Goal: Task Accomplishment & Management: Use online tool/utility

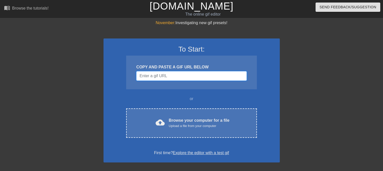
click at [200, 73] on input "Username" at bounding box center [191, 76] width 110 height 10
paste input "https://t.me/haojiemeiqun/43863"
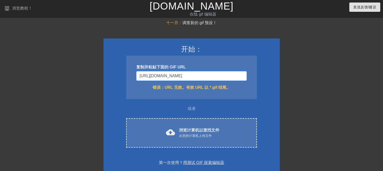
click at [209, 78] on input "https://t.me/haojiemeiqun/43863" at bounding box center [191, 76] width 110 height 10
click at [223, 81] on div "复制并粘贴下面的 GIF URL https://t.me/haojiemeiqun/43863 错误： URL 无效。有效 URL 以 *.gif 结尾。" at bounding box center [191, 78] width 131 height 44
click at [221, 80] on input "https://t.me/haojiemeiqun/43863" at bounding box center [191, 76] width 110 height 10
paste input "2"
drag, startPoint x: 188, startPoint y: 74, endPoint x: 105, endPoint y: 74, distance: 83.9
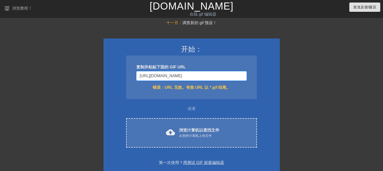
click at [105, 74] on div "开始： 复制并粘贴下面的 GIF URL https://t.me/haojiemeiqun/43862 错误： URL 无效。有效 URL 以 *.gif …" at bounding box center [192, 106] width 176 height 134
type input "https://t.me/haojiemeiqun/43862"
click at [223, 73] on input "https://t.me/haojiemeiqun/43862" at bounding box center [191, 76] width 110 height 10
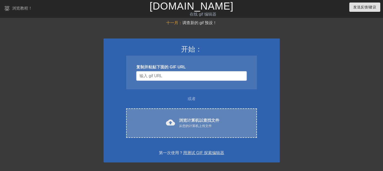
click at [217, 127] on div "从您的计算机上传文件" at bounding box center [199, 126] width 40 height 5
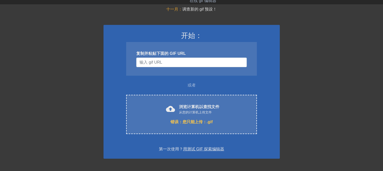
scroll to position [42, 0]
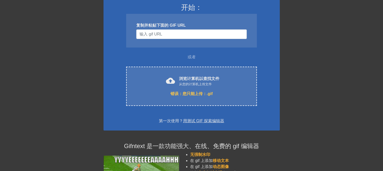
click at [343, 80] on div at bounding box center [324, 53] width 76 height 151
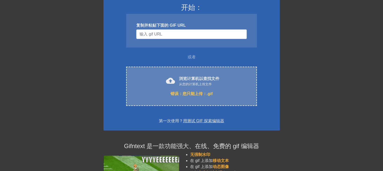
click at [180, 85] on font "从您的计算机上传文件" at bounding box center [195, 84] width 33 height 4
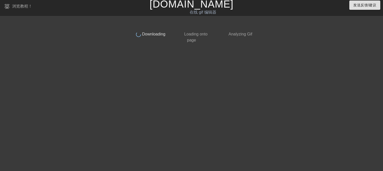
scroll to position [2, 0]
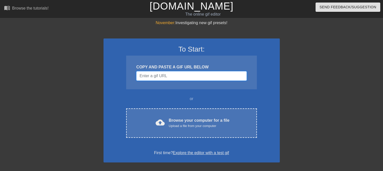
click at [202, 76] on input "Username" at bounding box center [191, 76] width 110 height 10
click at [339, 6] on span "Send Feedback/Suggestion" at bounding box center [348, 7] width 57 height 6
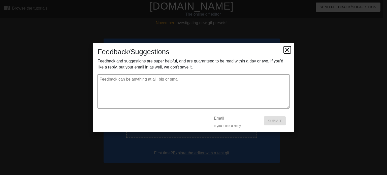
click at [284, 49] on icon at bounding box center [287, 49] width 7 height 7
type textarea "x"
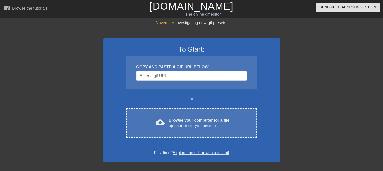
drag, startPoint x: 22, startPoint y: 27, endPoint x: 204, endPoint y: 51, distance: 182.7
click at [202, 51] on h3 "To Start:" at bounding box center [191, 49] width 163 height 9
click at [166, 79] on input "Username" at bounding box center [191, 76] width 110 height 10
click at [211, 80] on input "Username" at bounding box center [191, 76] width 110 height 10
click at [332, 6] on span "Send Feedback/Suggestion" at bounding box center [348, 7] width 57 height 6
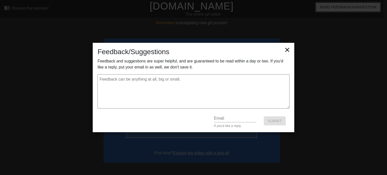
click at [291, 49] on div "Feedback/Suggestions Feedback and suggestions are super helpful, and are guaran…" at bounding box center [194, 87] width 202 height 89
click at [288, 51] on icon at bounding box center [287, 50] width 4 height 4
type textarea "x"
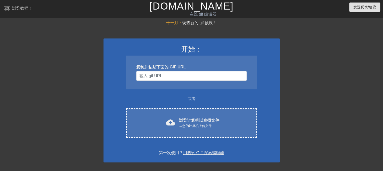
click at [239, 99] on div "或者" at bounding box center [192, 99] width 150 height 6
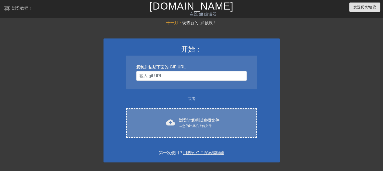
click at [179, 124] on font "从您的计算机上传文件" at bounding box center [195, 126] width 33 height 4
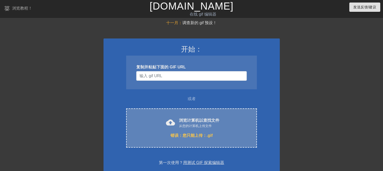
click at [194, 132] on div "cloud_upload 浏览计算机以查找文件 从您的计算机上传文件 错误： 您只能上传：.gif Choose files" at bounding box center [191, 128] width 131 height 39
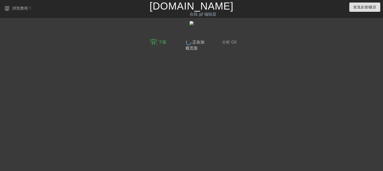
click at [232, 42] on font "分析 Gif" at bounding box center [229, 42] width 14 height 4
click at [191, 25] on img at bounding box center [192, 23] width 4 height 4
click at [15, 8] on font "浏览教程！" at bounding box center [22, 8] width 20 height 4
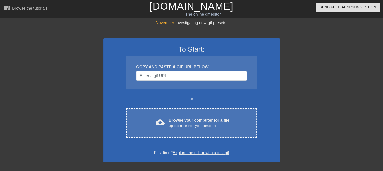
click at [209, 25] on div "November: Investigating new gif presets!" at bounding box center [192, 23] width 176 height 6
click at [177, 79] on input "Username" at bounding box center [191, 76] width 110 height 10
paste input "sticker.webm"
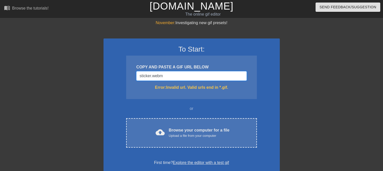
paste input "https://t.me/haojiemeiqun/43877"
type input "https://t.me/haojiemeiqun/43877"
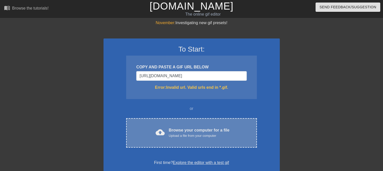
click at [166, 130] on div "cloud_upload Browse your computer for a file Upload a file from your computer" at bounding box center [191, 133] width 109 height 11
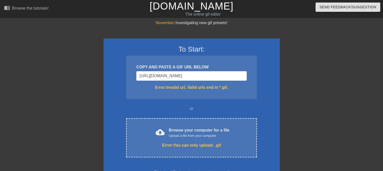
drag, startPoint x: 240, startPoint y: 90, endPoint x: 241, endPoint y: 93, distance: 2.6
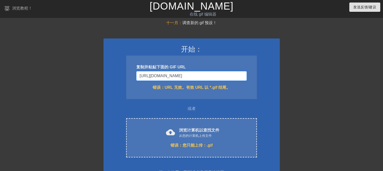
click at [205, 78] on input "https://t.me/haojiemeiqun/43877" at bounding box center [191, 76] width 110 height 10
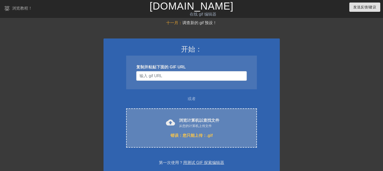
click at [182, 137] on font "错误：" at bounding box center [177, 136] width 12 height 4
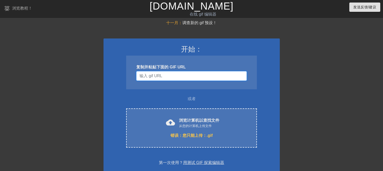
click at [164, 80] on div "复制并粘贴下面的 GIF URL" at bounding box center [191, 73] width 131 height 34
drag, startPoint x: 228, startPoint y: 41, endPoint x: 387, endPoint y: 12, distance: 161.7
click at [228, 41] on div "开始： 复制并粘贴下面的 GIF URL 或者 cloud_upload 浏览计算机以查找文件 从您的计算机上传文件 错误： 您只能上传：.gif Choos…" at bounding box center [192, 106] width 176 height 134
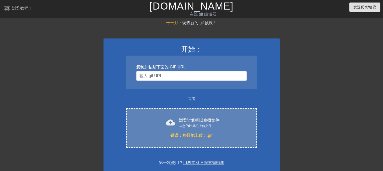
click at [177, 137] on font "错误：" at bounding box center [177, 136] width 12 height 4
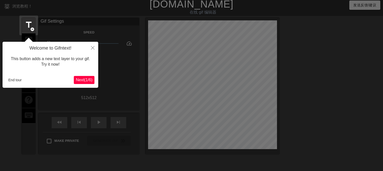
scroll to position [12, 0]
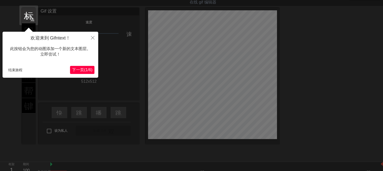
click at [84, 71] on font "(" at bounding box center [84, 70] width 1 height 4
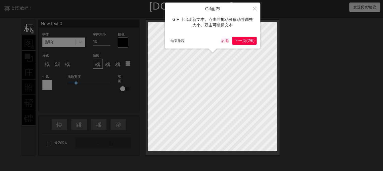
click at [239, 40] on font "下一页" at bounding box center [240, 41] width 12 height 4
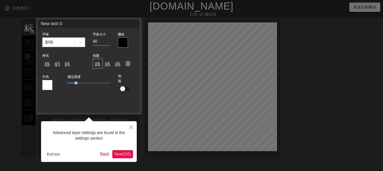
scroll to position [12, 0]
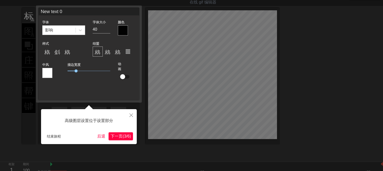
click at [123, 136] on font "(" at bounding box center [123, 136] width 1 height 4
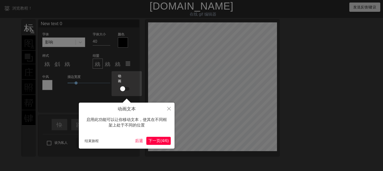
click at [149, 139] on font "下一页" at bounding box center [154, 141] width 12 height 4
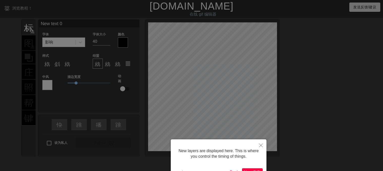
scroll to position [34, 0]
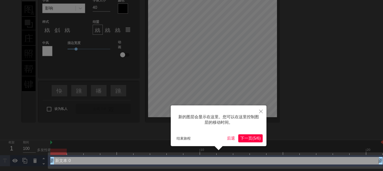
click at [257, 140] on font "6" at bounding box center [258, 138] width 2 height 4
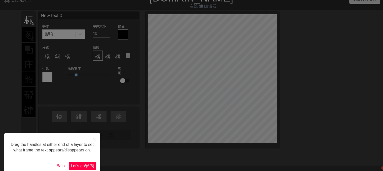
scroll to position [0, 0]
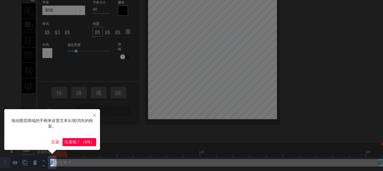
click at [78, 139] on button "出发 啦 ！ （ 6/6 ）" at bounding box center [79, 142] width 34 height 8
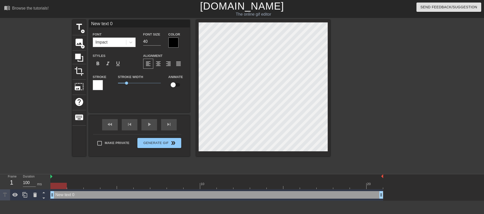
click at [113, 41] on div "Impact" at bounding box center [109, 42] width 33 height 9
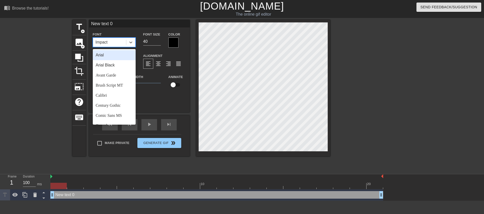
click at [113, 41] on div "Impact" at bounding box center [109, 42] width 33 height 9
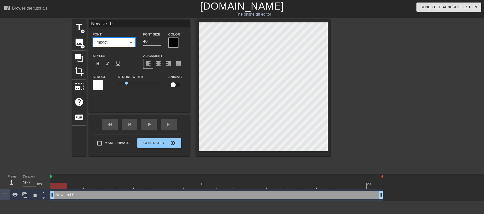
click at [60, 171] on div "New text 0 drag_handle drag_handle" at bounding box center [216, 195] width 333 height 8
click at [60, 171] on div at bounding box center [58, 186] width 16 height 6
click at [109, 45] on div "Impact" at bounding box center [109, 42] width 33 height 9
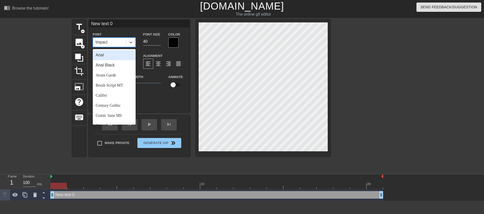
click at [109, 56] on div "Arial" at bounding box center [114, 55] width 43 height 10
click at [120, 41] on div "Arial" at bounding box center [109, 42] width 33 height 9
click at [112, 67] on div "Arial Black" at bounding box center [114, 65] width 43 height 10
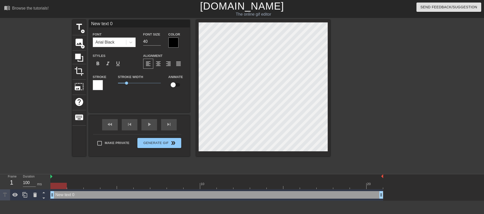
click at [175, 43] on div at bounding box center [173, 43] width 10 height 10
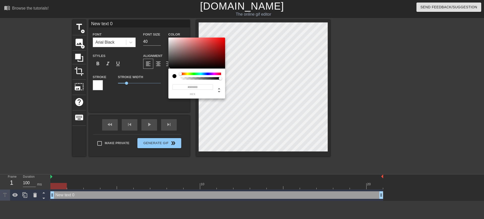
type input "#D5BCBC"
click at [175, 43] on div at bounding box center [196, 53] width 57 height 31
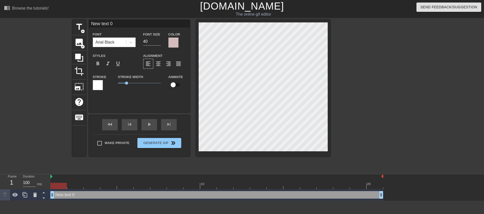
scroll to position [1, 1]
type input "New text"
type textarea "New text"
type input "New text"
type textarea "New text"
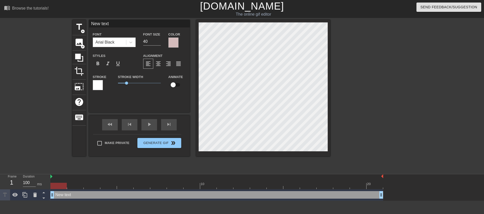
type input "New tex"
type textarea "New tex"
type input "New te"
type textarea "New te"
type input "New t"
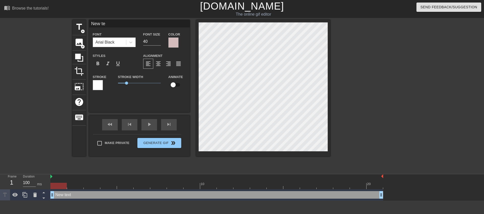
type textarea "New t"
type input "New"
type textarea "New"
type input "New"
type textarea "New"
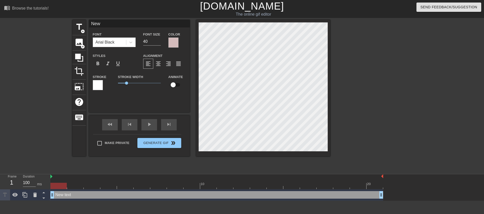
type input "Ne"
type textarea "Ne"
type input "N"
type textarea "N"
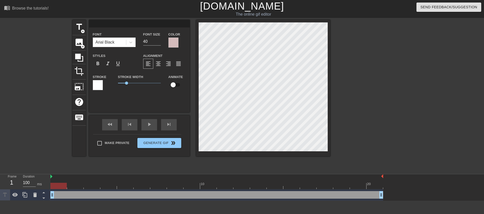
type input "l"
type textarea "l"
type input "la"
type textarea "la"
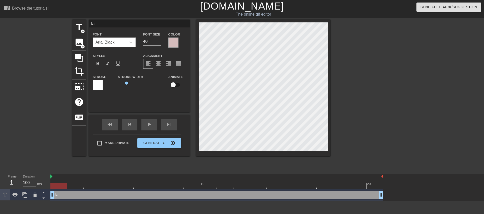
type input "lai"
type textarea "lai"
type input "laiz"
type textarea "laiz"
type input "laizi"
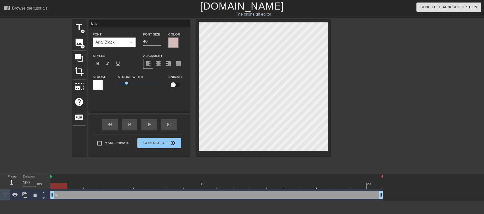
type textarea "laizi"
type input "来自"
type textarea "来自"
type input "来自u"
type textarea "来自u"
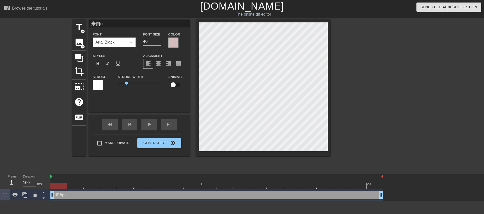
scroll to position [1, 1]
type input "来自"
type textarea "来自"
type input "来自y"
type textarea "来自y"
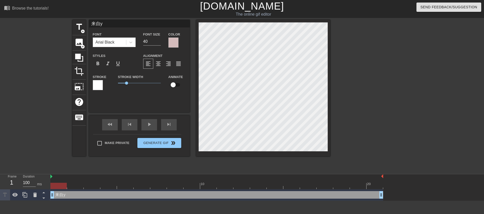
type input "来自yu"
type textarea "来自yu"
type input "来自yue"
type textarea "来自yue"
type input "来自yuel"
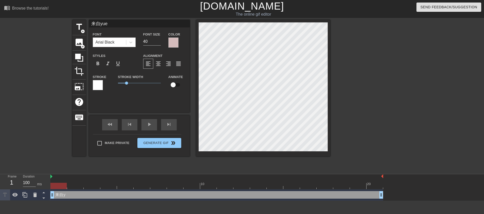
type textarea "来自yuel"
type input "来自月亮"
type textarea "来自月亮"
type input "来自月亮d"
type textarea "来自月亮d"
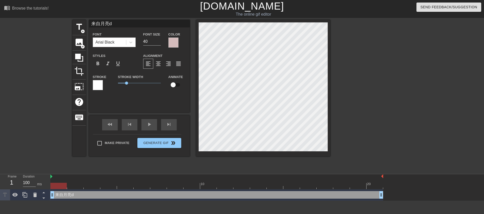
type input "来自月亮的"
type textarea "来自月亮的"
type input "来自月亮的x"
type textarea "来自月亮的x"
type input "来自月亮的xi"
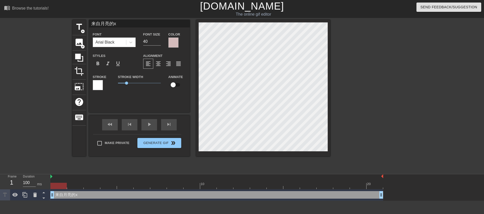
type textarea "来自月亮的xi"
type input "来自月亮的xia"
type textarea "来自月亮的xia"
type input "来自月亮的xian"
type textarea "来自月亮的xian"
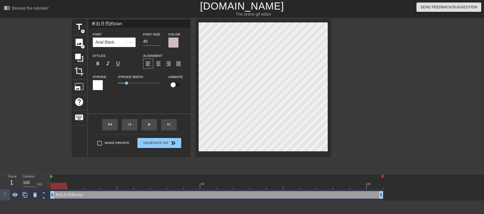
type input "来自月亮的xianq"
type textarea "来自月亮的xianq"
type input "来自月亮的xianqi"
type textarea "来自月亮的xianqi"
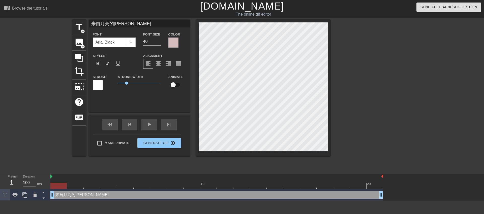
type input "来自月亮的嫌弃"
type textarea "来自月亮的嫌弃"
click at [171, 39] on div at bounding box center [173, 43] width 10 height 10
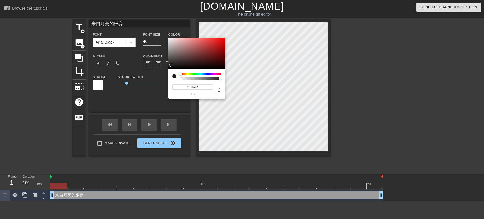
drag, startPoint x: 175, startPoint y: 40, endPoint x: 174, endPoint y: 65, distance: 25.0
click at [174, 65] on div at bounding box center [196, 53] width 57 height 31
type input "#381D1D"
click at [196, 62] on div at bounding box center [196, 53] width 57 height 31
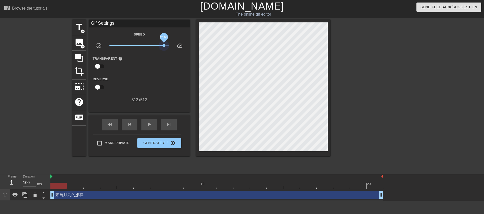
drag, startPoint x: 145, startPoint y: 44, endPoint x: 166, endPoint y: 50, distance: 21.5
click at [166, 49] on div "x6.68" at bounding box center [139, 47] width 67 height 8
drag, startPoint x: 161, startPoint y: 43, endPoint x: 153, endPoint y: 52, distance: 12.0
click at [141, 45] on span "x1.17" at bounding box center [139, 46] width 60 height 6
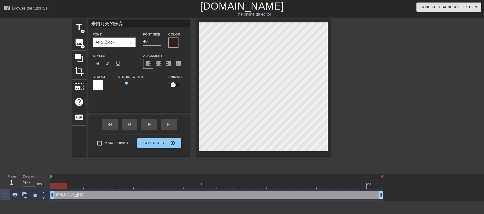
click at [109, 41] on div "Arial Black" at bounding box center [105, 42] width 19 height 6
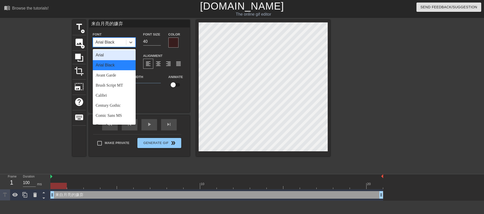
click at [109, 53] on div "Arial" at bounding box center [114, 55] width 43 height 10
click at [119, 41] on div "Arial" at bounding box center [109, 42] width 33 height 9
click at [107, 62] on div "Arial Black" at bounding box center [114, 65] width 43 height 10
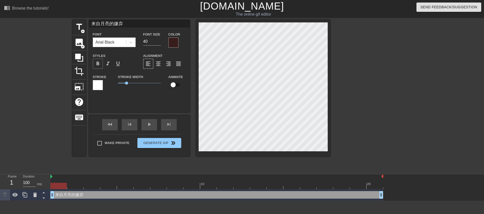
click at [99, 64] on span "format_bold" at bounding box center [98, 64] width 6 height 6
click at [106, 65] on span "format_italic" at bounding box center [108, 64] width 6 height 6
click at [72, 171] on div "来自月亮的嫌弃 drag_handle drag_handle" at bounding box center [216, 195] width 333 height 8
click at [65, 171] on div at bounding box center [58, 186] width 16 height 6
click at [108, 124] on span "fast_rewind" at bounding box center [110, 124] width 6 height 6
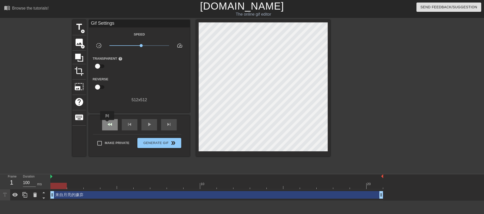
click at [107, 124] on span "fast_rewind" at bounding box center [110, 124] width 6 height 6
click at [106, 124] on div "fast_rewind" at bounding box center [110, 124] width 16 height 11
click at [107, 124] on span "fast_rewind" at bounding box center [110, 124] width 6 height 6
click at [115, 125] on div "fast_rewind" at bounding box center [110, 124] width 16 height 11
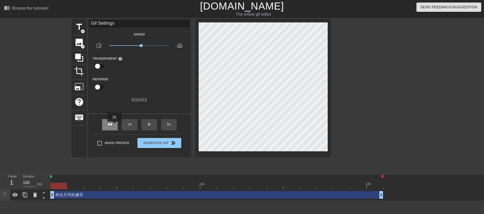
click at [115, 125] on div "fast_rewind" at bounding box center [110, 124] width 16 height 11
click at [164, 122] on div "skip_next" at bounding box center [169, 124] width 16 height 11
click at [170, 125] on span "skip_next" at bounding box center [169, 124] width 6 height 6
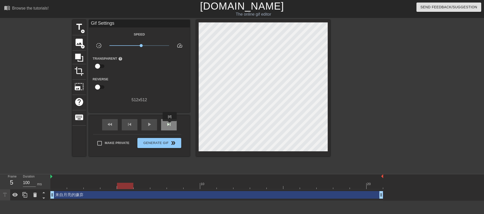
click at [170, 125] on span "skip_next" at bounding box center [169, 124] width 6 height 6
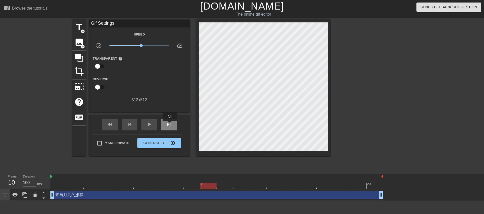
click at [170, 125] on span "skip_next" at bounding box center [169, 124] width 6 height 6
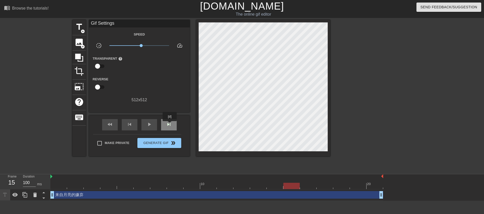
click at [170, 125] on span "skip_next" at bounding box center [169, 124] width 6 height 6
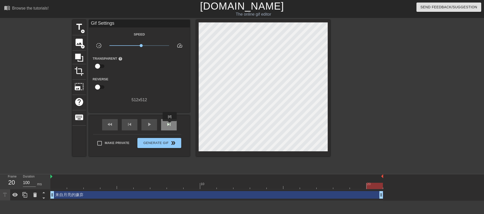
click at [170, 125] on span "skip_next" at bounding box center [169, 124] width 6 height 6
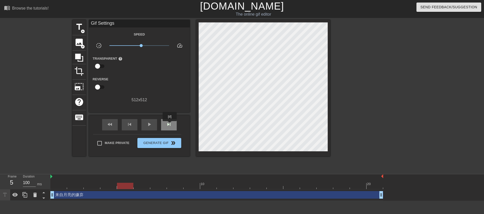
click at [170, 125] on span "skip_next" at bounding box center [169, 124] width 6 height 6
click at [112, 171] on div "来自月亮的嫌弃 drag_handle drag_handle" at bounding box center [216, 195] width 333 height 8
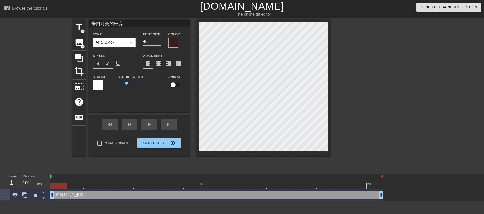
click at [97, 86] on div at bounding box center [98, 85] width 10 height 10
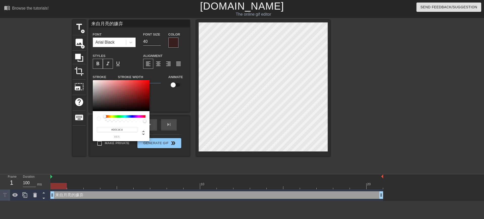
click at [97, 85] on div at bounding box center [121, 95] width 57 height 31
type input "#000000"
drag, startPoint x: 102, startPoint y: 98, endPoint x: 133, endPoint y: 120, distance: 37.6
click at [133, 120] on div "#000000 hex" at bounding box center [121, 110] width 57 height 61
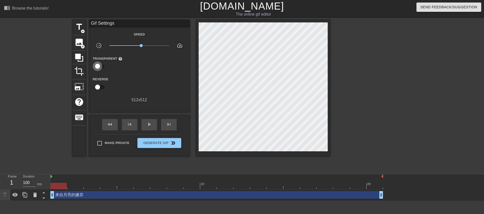
click at [98, 64] on input "checkbox" at bounding box center [97, 66] width 29 height 10
click at [98, 65] on input "checkbox" at bounding box center [102, 66] width 29 height 10
click at [96, 66] on input "checkbox" at bounding box center [97, 66] width 29 height 10
click at [96, 67] on input "checkbox" at bounding box center [102, 66] width 29 height 10
checkbox input "false"
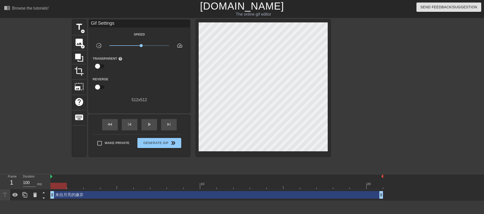
click at [96, 84] on input "checkbox" at bounding box center [97, 87] width 29 height 10
click at [96, 84] on input "checkbox" at bounding box center [102, 87] width 29 height 10
checkbox input "false"
click at [84, 26] on div "title add_circle" at bounding box center [79, 27] width 14 height 15
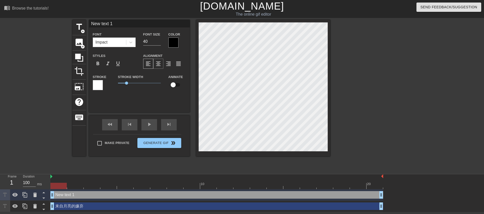
click at [160, 66] on span "format_align_center" at bounding box center [158, 64] width 6 height 6
click at [168, 65] on span "format_align_right" at bounding box center [168, 64] width 6 height 6
click at [141, 63] on div "Alignment format_align_left format_align_center format_align_right format_align…" at bounding box center [164, 61] width 50 height 16
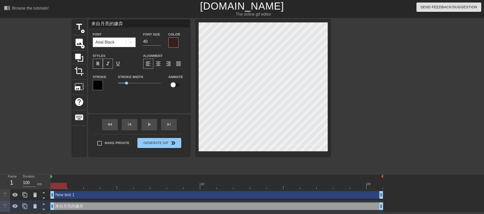
type input "New text 1"
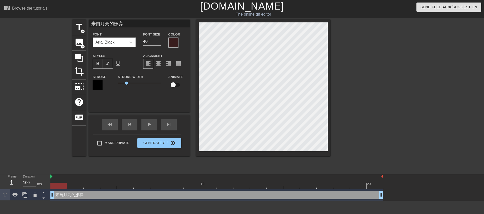
click at [173, 42] on div at bounding box center [173, 43] width 10 height 10
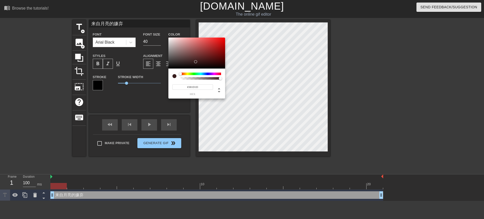
click at [179, 78] on div at bounding box center [176, 76] width 8 height 7
click at [222, 78] on div at bounding box center [221, 78] width 3 height 3
type input "56"
type input "1"
drag, startPoint x: 220, startPoint y: 78, endPoint x: 235, endPoint y: 80, distance: 14.5
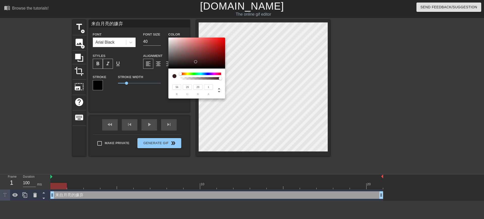
click at [235, 80] on div "56 r 29 g 29 b 1 a" at bounding box center [242, 109] width 484 height 219
type input "246"
type input "191"
type input "248"
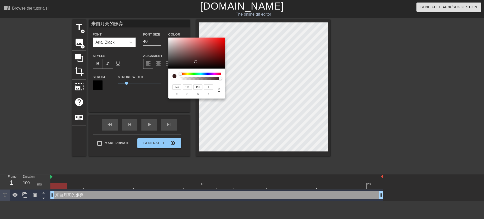
type input "83"
click at [169, 38] on div at bounding box center [196, 53] width 57 height 31
type input "235"
type input "223"
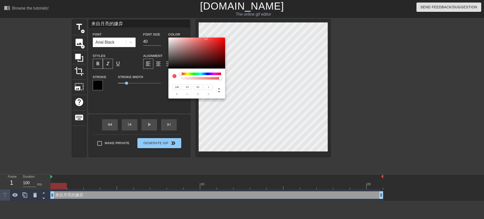
type input "223"
type input "237"
type input "224"
type input "244"
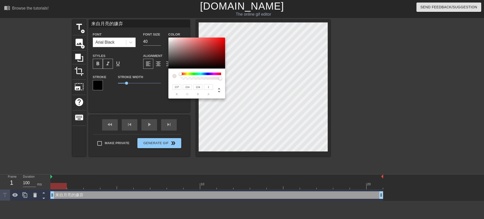
type input "229"
type input "255"
type input "198"
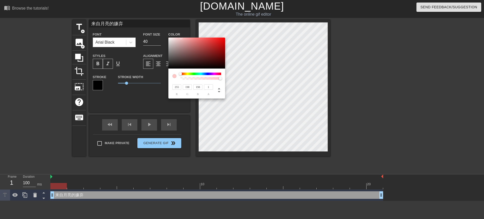
type input "85"
type input "202"
type input "182"
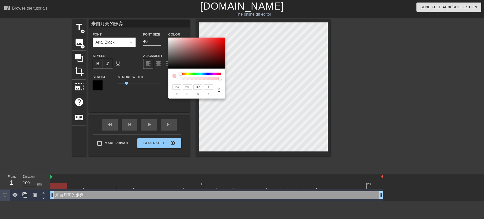
type input "84"
type input "0"
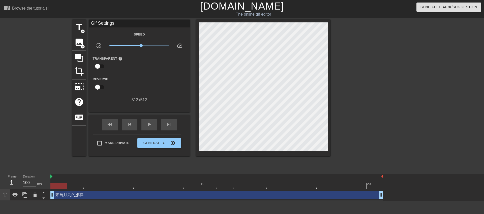
click at [77, 171] on div "来自月亮的嫌弃 drag_handle drag_handle" at bounding box center [216, 195] width 333 height 8
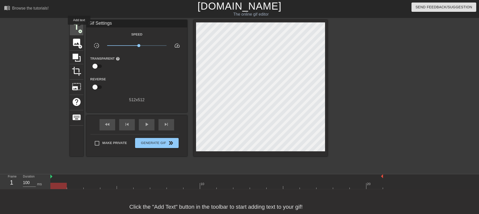
click at [79, 27] on span "title" at bounding box center [77, 27] width 10 height 10
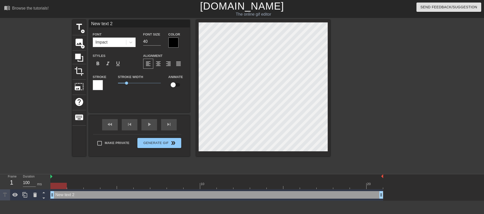
scroll to position [1, 1]
type input "l"
type textarea "l"
type input "la"
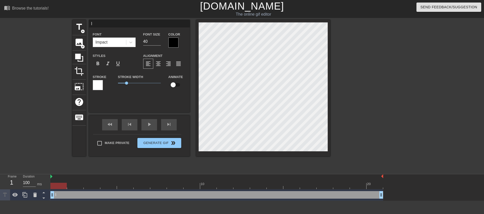
type textarea "la"
type input "lai"
type textarea "lai"
type input "laiz"
type textarea "laiz"
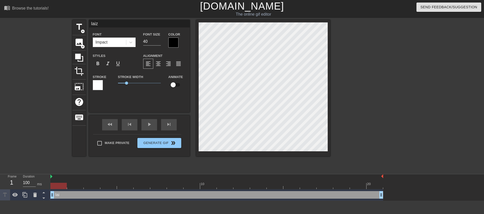
type input "laizi"
type textarea "laizi"
type input "来自"
type textarea "来自"
type input "来自y"
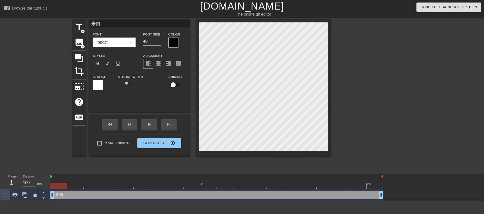
type textarea "来自y"
type input "来自yu"
type textarea "来自yu"
type input "来自yue"
type textarea "来自yue"
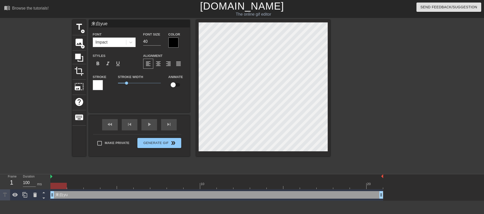
type input "来自yuel"
type textarea "来自yuel"
type input "来自月亮"
type textarea "来自月亮"
type input "来自月亮d"
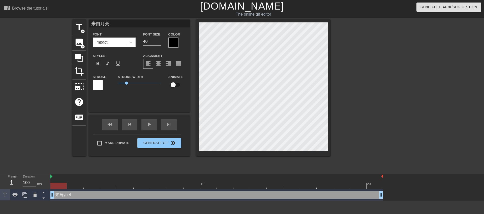
type textarea "来自月亮d"
type input "来自月亮的"
type textarea "来自月亮的"
type input "来自月亮的x"
type textarea "来自月亮的x"
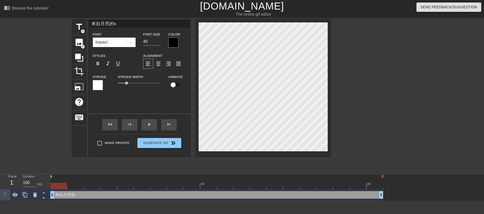
type input "来自月亮的xi"
type textarea "来自月亮的xi"
type input "来自月亮的xiN"
type textarea "来自月亮的xiN"
type input "来自月亮的xiNQ"
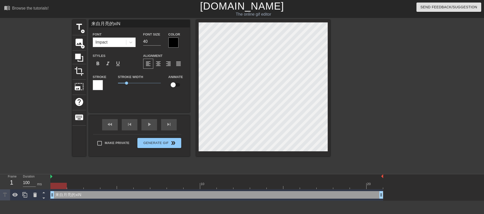
type textarea "来自月亮的xiNQ"
type input "来自月亮的xiNQI"
type textarea "来自月亮的xiNQI"
type input "来自月亮的西NQI"
type textarea "来自月亮的西NQI"
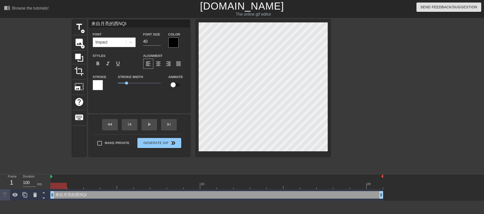
type input "来自月亮的西NQ"
type textarea "来自月亮的西NQ"
type input "来自月亮的西N"
type textarea "来自月亮的西N"
type input "来自月亮的西"
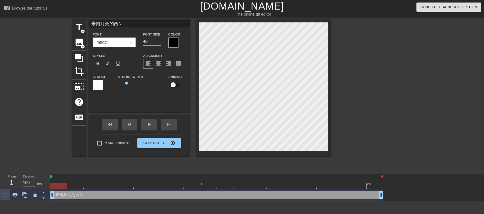
type textarea "来自月亮的西"
type input "来自月亮的"
type textarea "来自月亮的"
type input "来自月亮的X"
type textarea "来自月亮的X"
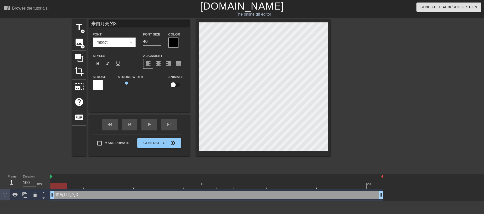
type input "来自月亮的XI"
type textarea "来自月亮的XI"
type input "来自月亮的XIA"
type textarea "来自月亮的XIA"
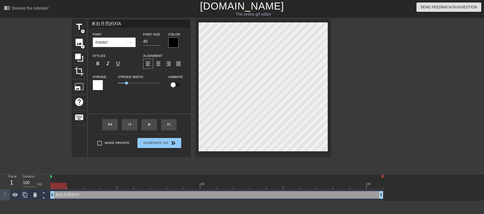
type input "来自月亮的XIAN"
type textarea "来自月亮的XIAN"
type input "来自月亮的XIANQ"
type textarea "来自月亮的XIANQ"
type input "来自月亮的XIAN"
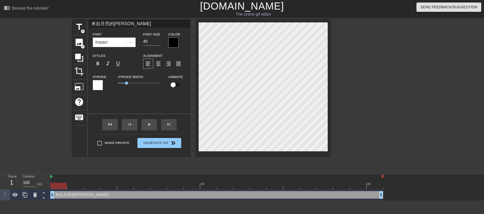
type textarea "来自月亮的XIAN"
type input "来自月亮的XIA"
type textarea "来自月亮的XIA"
type input "来自月亮的XI"
type textarea "来自月亮的XI"
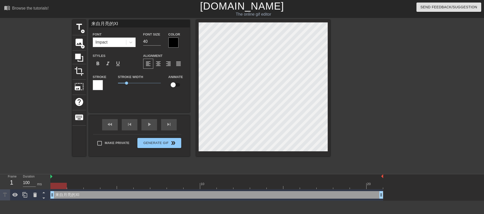
type input "来自月亮的X"
type textarea "来自月亮的X"
type input "来自月亮的"
type textarea "来自月亮的"
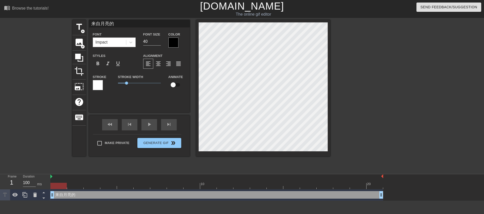
type input "来自月亮的x"
type textarea "来自月亮的x"
type input "来自月亮的xu"
type textarea "来自月亮的xu"
type input "来自月亮的xua"
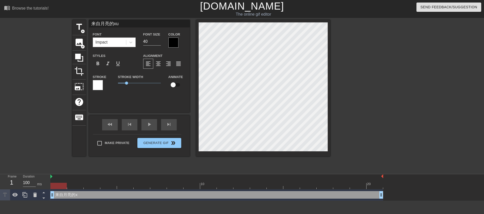
type textarea "来自月亮的xua"
type input "来自月亮的xuab"
type textarea "来自月亮的xuab"
type input "来自月亮的xuabq"
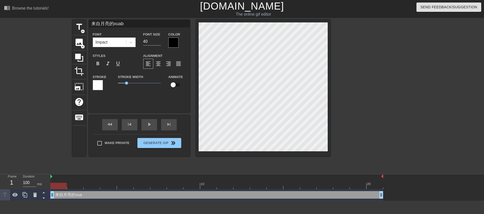
type textarea "来自月亮的xuabq"
type input "来自月亮的xuabqu"
type textarea "来自月亮的xuabqu"
type input "来自月亮的xuabq"
type textarea "来自月亮的xuabq"
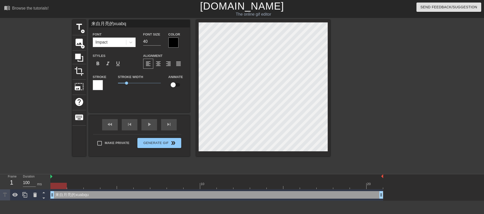
type input "来自月亮的xuab"
type textarea "来自月亮的xuab"
type input "来自月亮的xua"
type textarea "来自月亮的xua"
type input "来自月亮的xu"
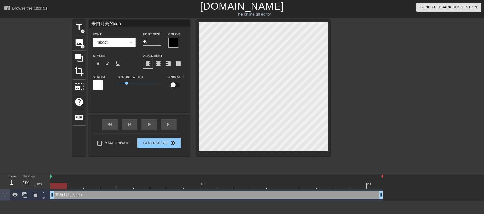
type textarea "来自月亮的xu"
type input "来自月亮的x"
type textarea "来自月亮的x"
type input "来自月亮的"
type textarea "来自月亮的"
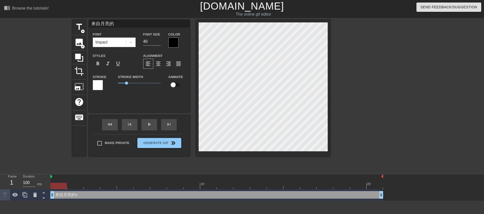
scroll to position [1, 2]
type input "来自月亮的x"
type textarea "来自月亮的x"
type input "来自月亮的xi"
type textarea "来自月亮的xi"
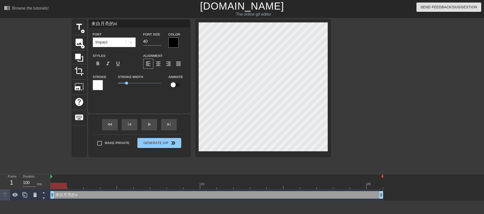
type input "来自月亮的xia"
type textarea "来自月亮的xia"
type input "来自月亮的xian"
type textarea "来自月亮的xian"
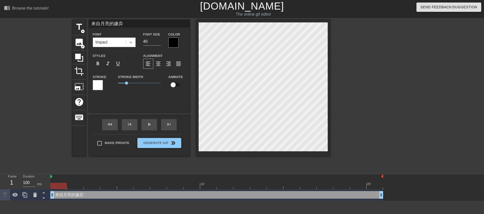
click at [129, 44] on icon at bounding box center [130, 42] width 5 height 5
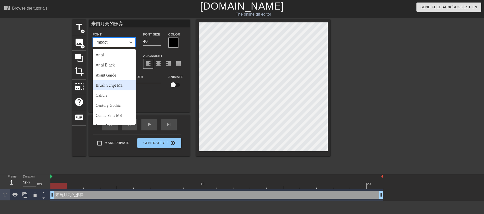
click at [117, 89] on div "Brush Script MT" at bounding box center [114, 85] width 43 height 10
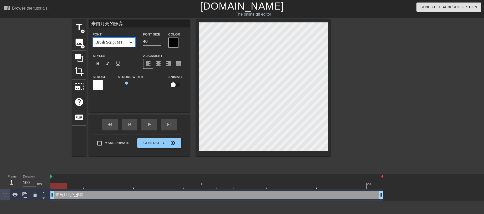
click at [130, 43] on icon at bounding box center [130, 42] width 5 height 5
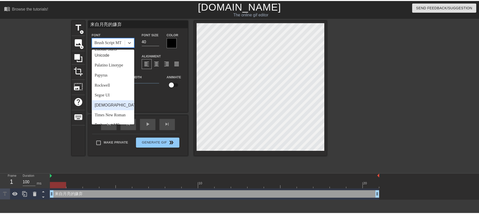
scroll to position [180, 0]
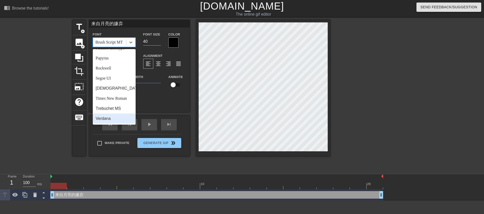
click at [109, 118] on div "Verdana" at bounding box center [114, 119] width 43 height 10
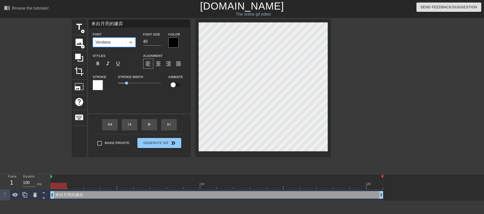
click at [128, 47] on div "Font option Verdana, selected. 0 results available. Select is focused ,type to …" at bounding box center [114, 39] width 50 height 16
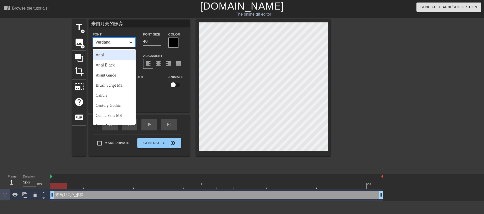
click at [128, 43] on div at bounding box center [130, 42] width 9 height 9
click at [113, 55] on div "Arial" at bounding box center [114, 55] width 43 height 10
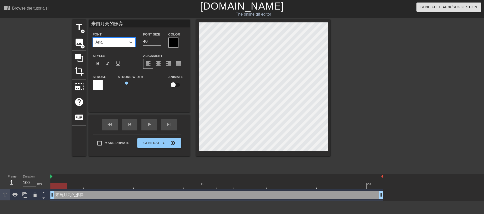
click at [118, 38] on div "Arial" at bounding box center [109, 42] width 33 height 9
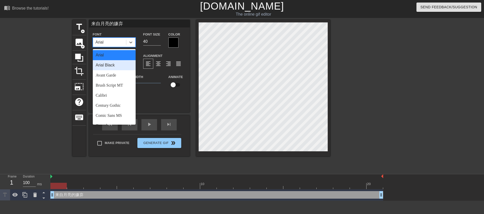
click at [115, 63] on div "Arial Black" at bounding box center [114, 65] width 43 height 10
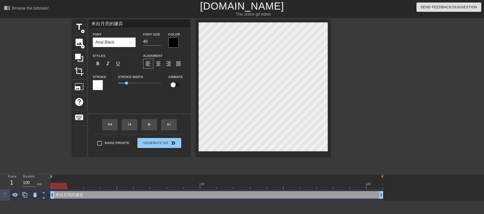
click at [174, 43] on div at bounding box center [173, 43] width 10 height 10
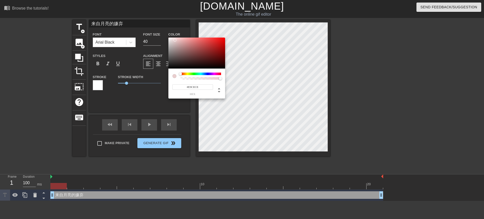
click at [175, 40] on div at bounding box center [196, 53] width 57 height 31
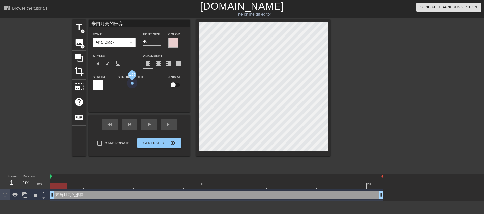
drag, startPoint x: 128, startPoint y: 83, endPoint x: 132, endPoint y: 86, distance: 5.6
click at [132, 86] on div "Stroke Width 1.65" at bounding box center [139, 84] width 50 height 21
click at [96, 83] on div at bounding box center [98, 85] width 10 height 10
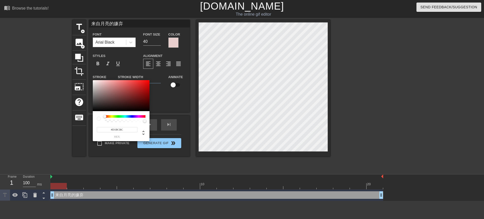
click at [98, 86] on div at bounding box center [121, 95] width 57 height 31
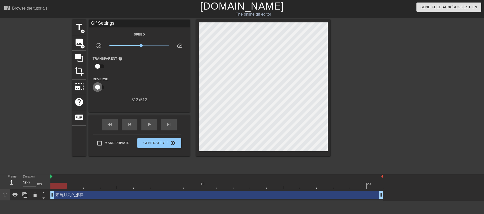
click at [102, 85] on input "checkbox" at bounding box center [97, 87] width 29 height 10
click at [96, 84] on input "checkbox" at bounding box center [102, 87] width 29 height 10
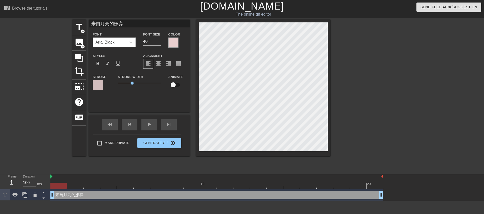
click at [98, 84] on div at bounding box center [98, 85] width 10 height 10
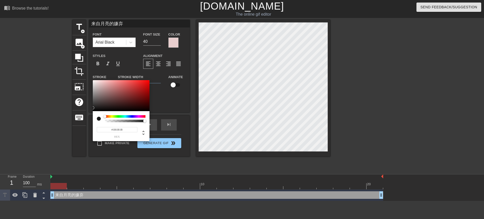
drag, startPoint x: 99, startPoint y: 87, endPoint x: 94, endPoint y: 108, distance: 21.7
click at [94, 108] on div at bounding box center [92, 107] width 3 height 3
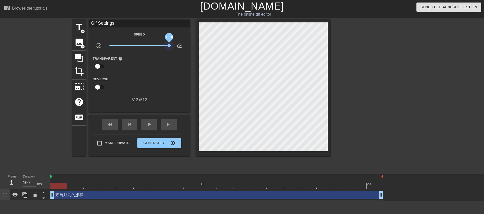
drag, startPoint x: 140, startPoint y: 45, endPoint x: 175, endPoint y: 48, distance: 34.9
click at [175, 48] on div "slow_motion_video x10.0 speed" at bounding box center [139, 47] width 101 height 8
drag, startPoint x: 167, startPoint y: 46, endPoint x: 142, endPoint y: 49, distance: 25.3
click at [142, 49] on div "x1.23" at bounding box center [139, 47] width 67 height 8
click at [81, 27] on span "title" at bounding box center [79, 27] width 10 height 10
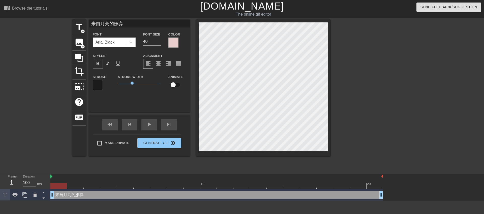
click at [98, 65] on span "format_bold" at bounding box center [98, 64] width 6 height 6
click at [100, 86] on div at bounding box center [98, 85] width 10 height 10
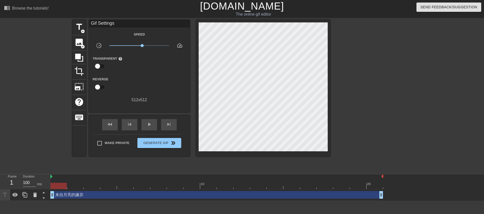
click at [103, 64] on input "checkbox" at bounding box center [97, 66] width 29 height 10
click at [140, 66] on div at bounding box center [140, 66] width 10 height 10
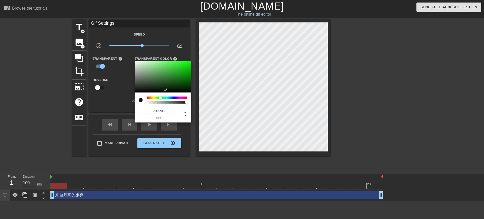
drag, startPoint x: 139, startPoint y: 85, endPoint x: 174, endPoint y: 89, distance: 35.5
click at [174, 89] on div at bounding box center [163, 76] width 57 height 31
click at [177, 89] on div at bounding box center [175, 90] width 3 height 3
click at [113, 95] on div at bounding box center [242, 109] width 484 height 219
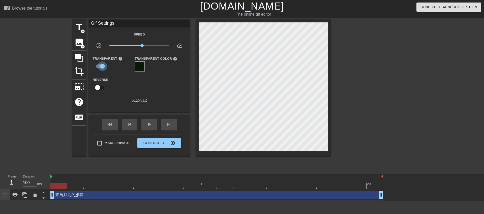
click at [102, 66] on input "checkbox" at bounding box center [102, 66] width 29 height 10
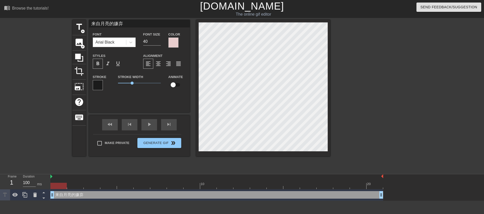
click at [171, 40] on div at bounding box center [173, 43] width 10 height 10
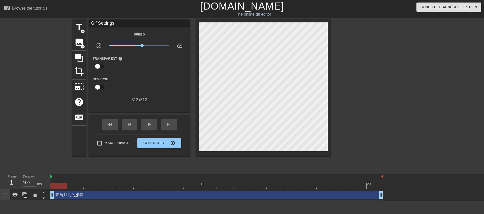
drag, startPoint x: 175, startPoint y: 36, endPoint x: 171, endPoint y: 60, distance: 24.4
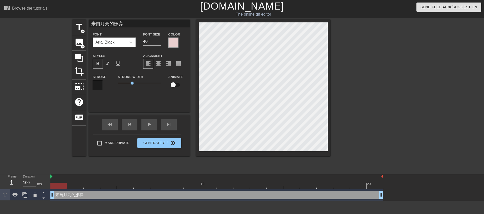
click at [175, 42] on div at bounding box center [173, 43] width 10 height 10
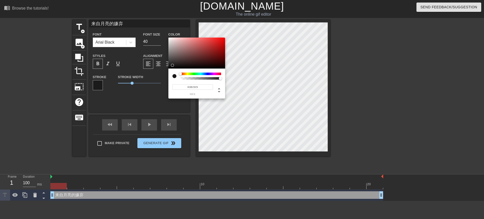
click at [173, 65] on div at bounding box center [196, 53] width 57 height 31
click at [193, 64] on div at bounding box center [196, 53] width 57 height 31
click at [210, 64] on div at bounding box center [196, 53] width 57 height 31
click at [173, 59] on div at bounding box center [196, 53] width 57 height 31
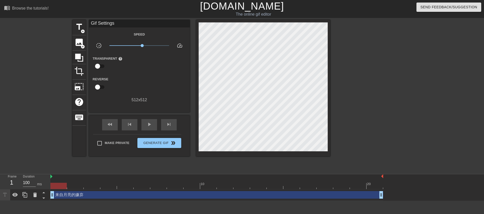
click at [383, 146] on div at bounding box center [374, 95] width 76 height 151
click at [63, 171] on div "来自月亮的嫌弃 drag_handle drag_handle" at bounding box center [216, 195] width 333 height 11
drag, startPoint x: 63, startPoint y: 184, endPoint x: 435, endPoint y: 201, distance: 372.8
click at [383, 171] on html "menu_book Browse the tutorials! Gifntext.com The online gif editor Send Feedbac…" at bounding box center [242, 100] width 484 height 201
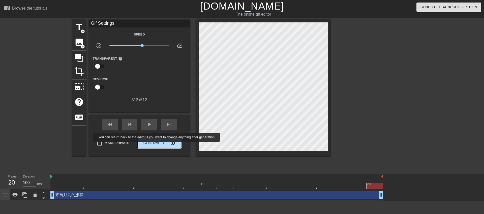
click at [157, 145] on span "Generate Gif double_arrow" at bounding box center [159, 143] width 40 height 6
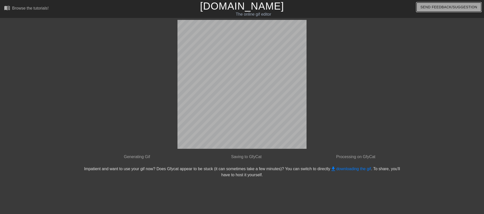
click at [383, 6] on span "Send Feedback/Suggestion" at bounding box center [448, 7] width 57 height 6
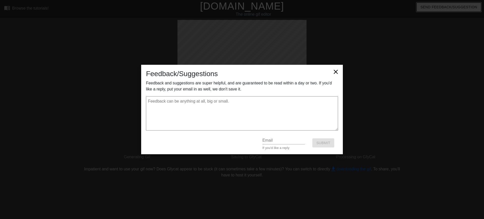
click at [341, 73] on div "Feedback/Suggestions Feedback and suggestions are super helpful, and are guaran…" at bounding box center [242, 109] width 202 height 89
click at [337, 70] on icon at bounding box center [335, 71] width 7 height 7
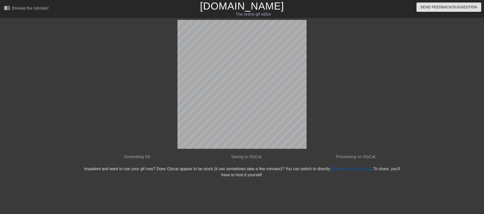
click at [348, 167] on link "get_app downloading the gif" at bounding box center [350, 169] width 41 height 4
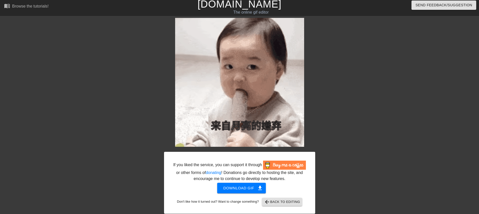
scroll to position [4, 0]
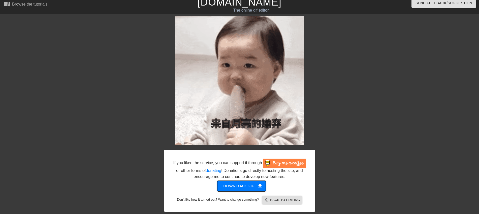
click at [238, 171] on span "Download gif get_app" at bounding box center [241, 186] width 37 height 7
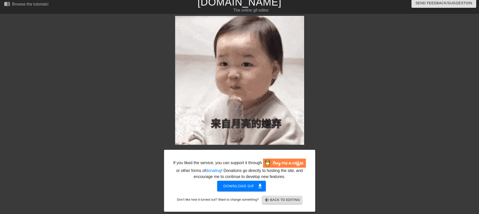
scroll to position [0, 0]
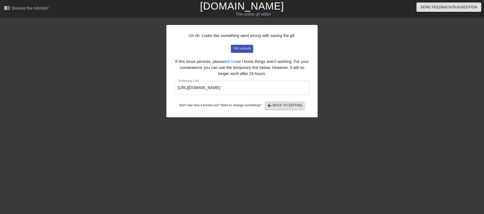
drag, startPoint x: 366, startPoint y: 92, endPoint x: 358, endPoint y: 93, distance: 7.9
click at [366, 92] on div at bounding box center [362, 95] width 76 height 151
click at [282, 106] on span "arrow_back Back to Editing" at bounding box center [285, 106] width 36 height 6
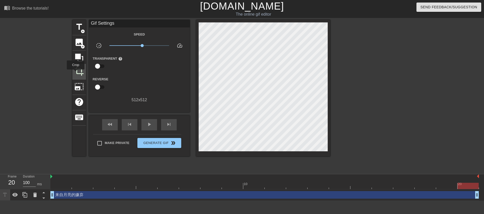
click at [77, 74] on span "crop" at bounding box center [79, 72] width 10 height 10
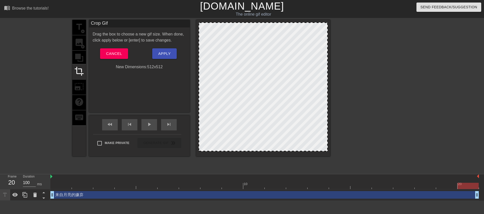
click at [77, 45] on div "title add_circle image add_circle crop photo_size_select_large help keyboard" at bounding box center [79, 88] width 14 height 137
click at [161, 55] on span "Apply" at bounding box center [164, 53] width 12 height 7
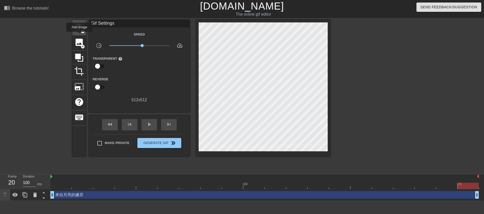
click at [80, 35] on div "image add_circle" at bounding box center [79, 42] width 14 height 15
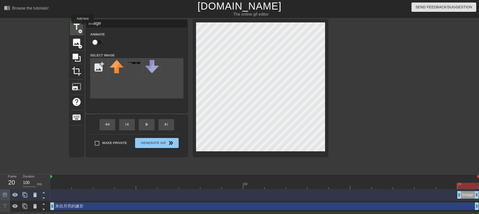
click at [83, 27] on div "title add_circle" at bounding box center [77, 27] width 14 height 15
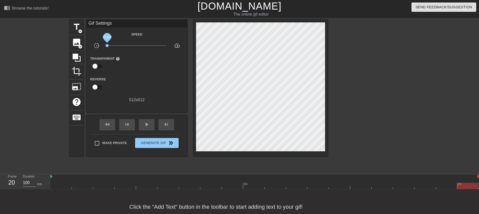
drag, startPoint x: 136, startPoint y: 44, endPoint x: 104, endPoint y: 42, distance: 31.8
click at [104, 43] on div "x0.100" at bounding box center [136, 47] width 67 height 8
drag, startPoint x: 111, startPoint y: 41, endPoint x: 140, endPoint y: 43, distance: 29.8
click at [140, 43] on div "Speed slow_motion_video x0.100 speed Transparent help Reverse 512 x 512" at bounding box center [136, 67] width 93 height 72
drag, startPoint x: 104, startPoint y: 44, endPoint x: 136, endPoint y: 44, distance: 32.5
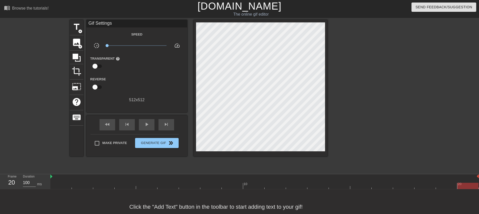
click at [136, 44] on div "x0.100" at bounding box center [136, 47] width 67 height 8
click at [15, 10] on div "Browse the tutorials!" at bounding box center [30, 8] width 37 height 4
click at [251, 8] on link "[DOMAIN_NAME]" at bounding box center [240, 6] width 84 height 11
